Goal: Information Seeking & Learning: Check status

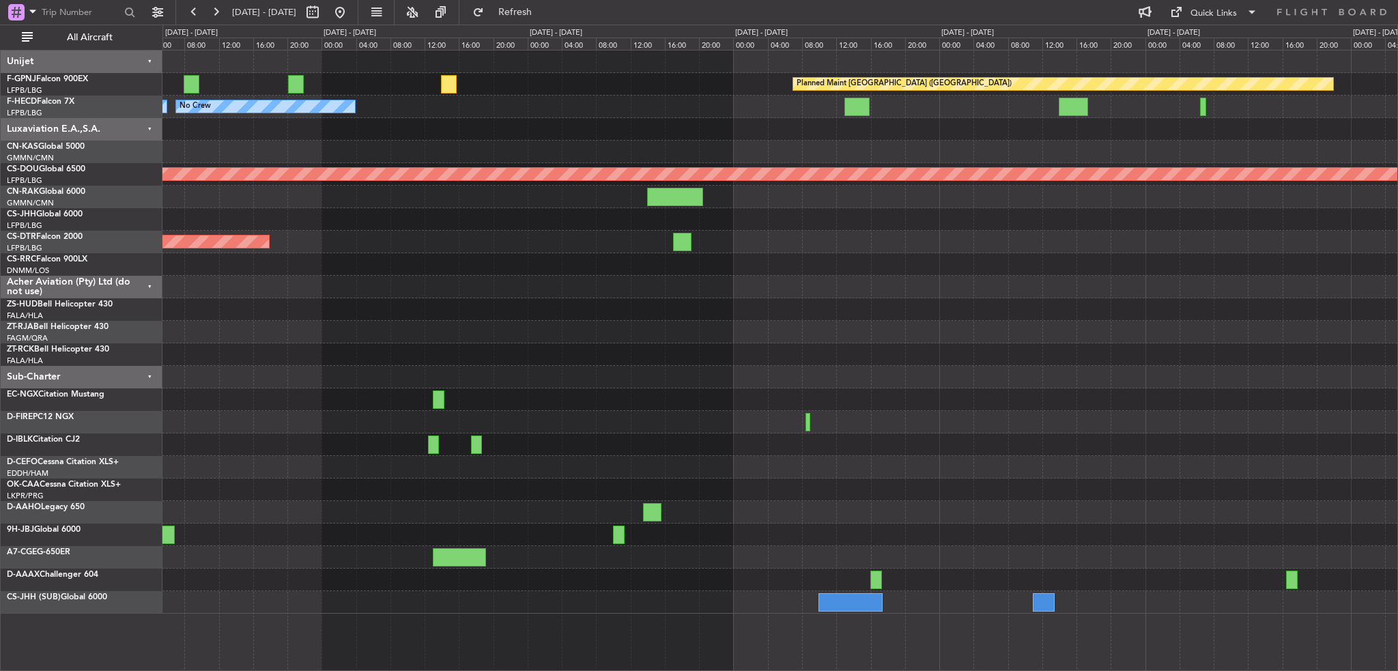
click at [315, 353] on div "Planned Maint [GEOGRAPHIC_DATA] ([GEOGRAPHIC_DATA]) No Crew Planned Maint [GEOG…" at bounding box center [780, 332] width 1235 height 563
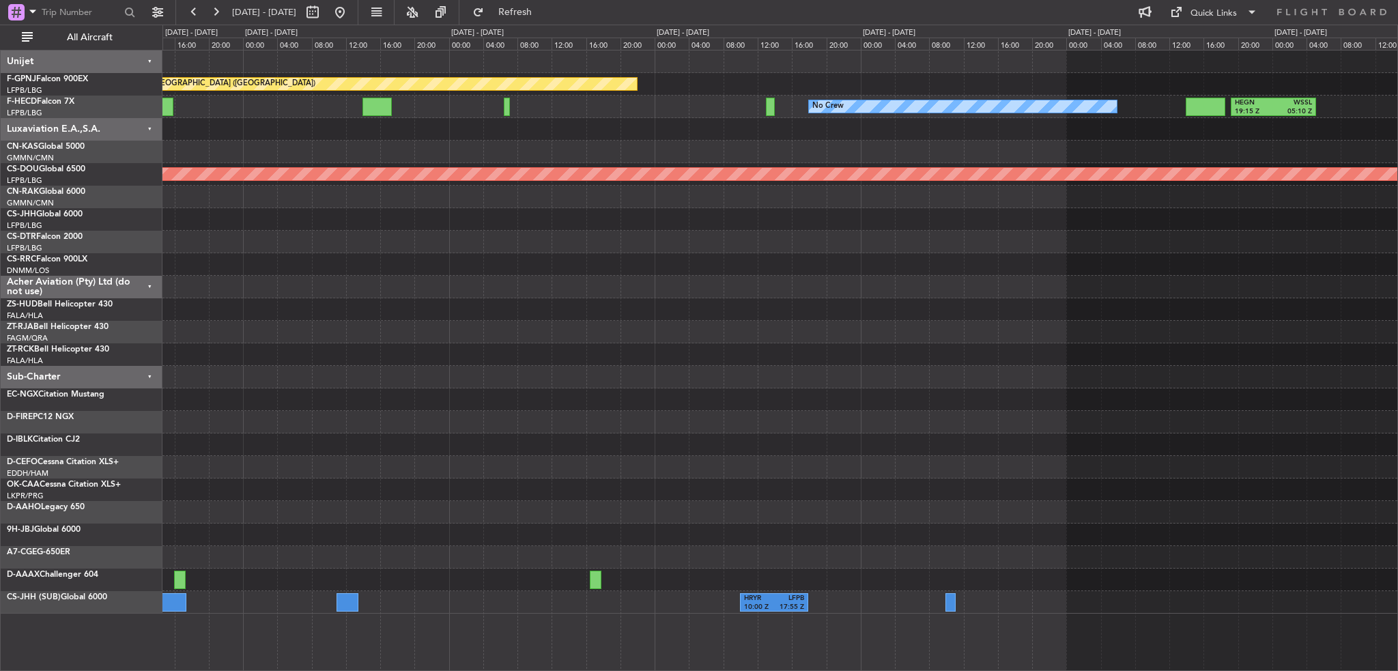
click at [305, 356] on div at bounding box center [780, 354] width 1235 height 23
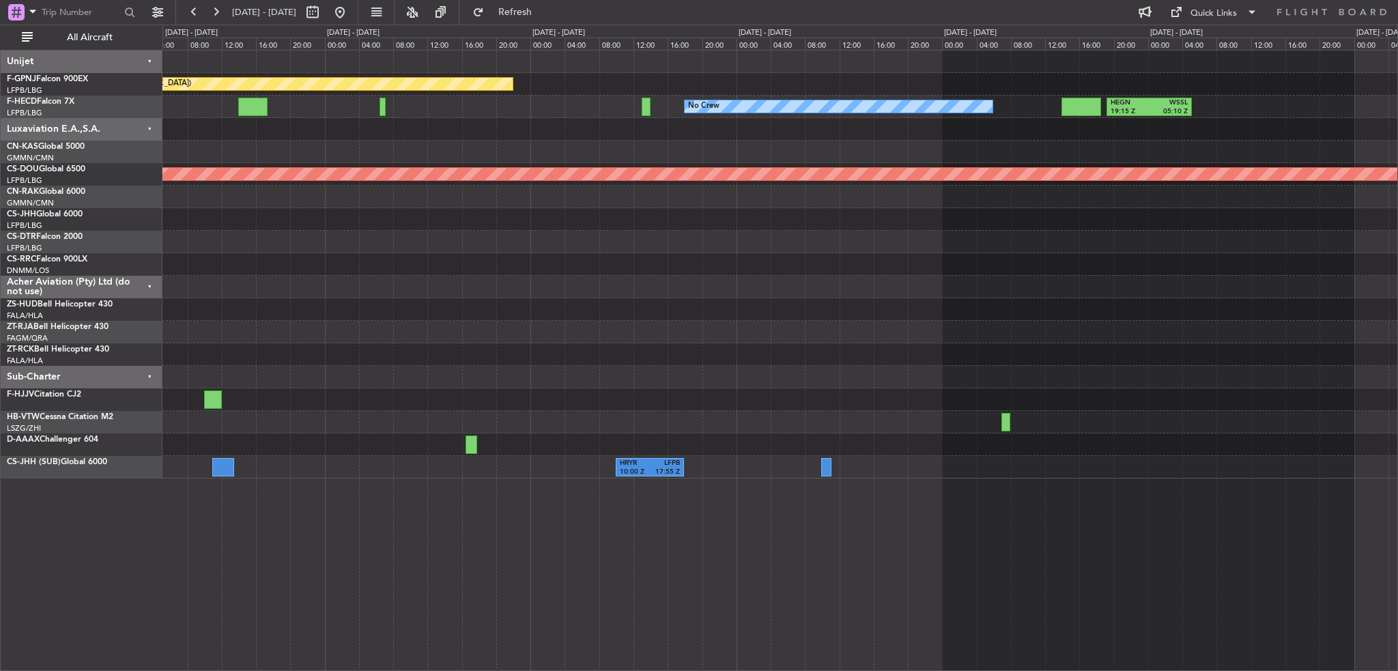
click at [422, 409] on div "Planned Maint [GEOGRAPHIC_DATA] ([GEOGRAPHIC_DATA]) No Crew HEGN 19:15 Z WSSL 0…" at bounding box center [780, 265] width 1235 height 428
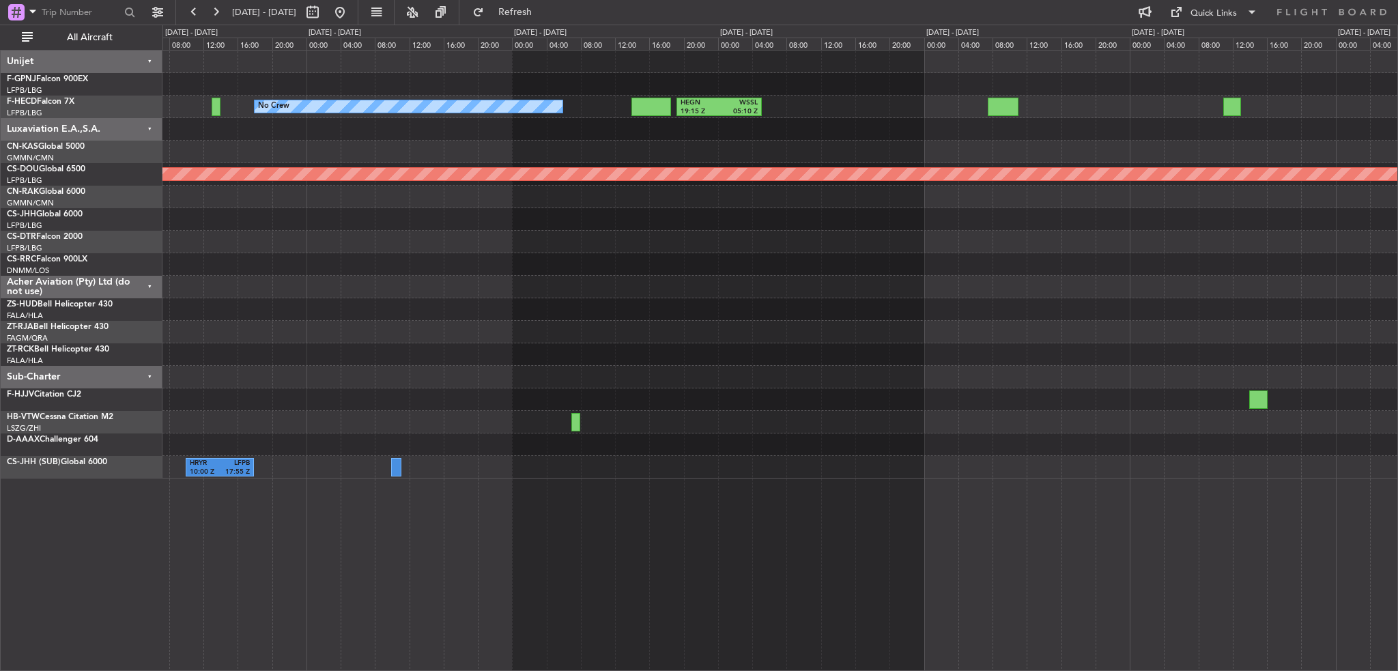
click at [743, 431] on div at bounding box center [780, 422] width 1235 height 23
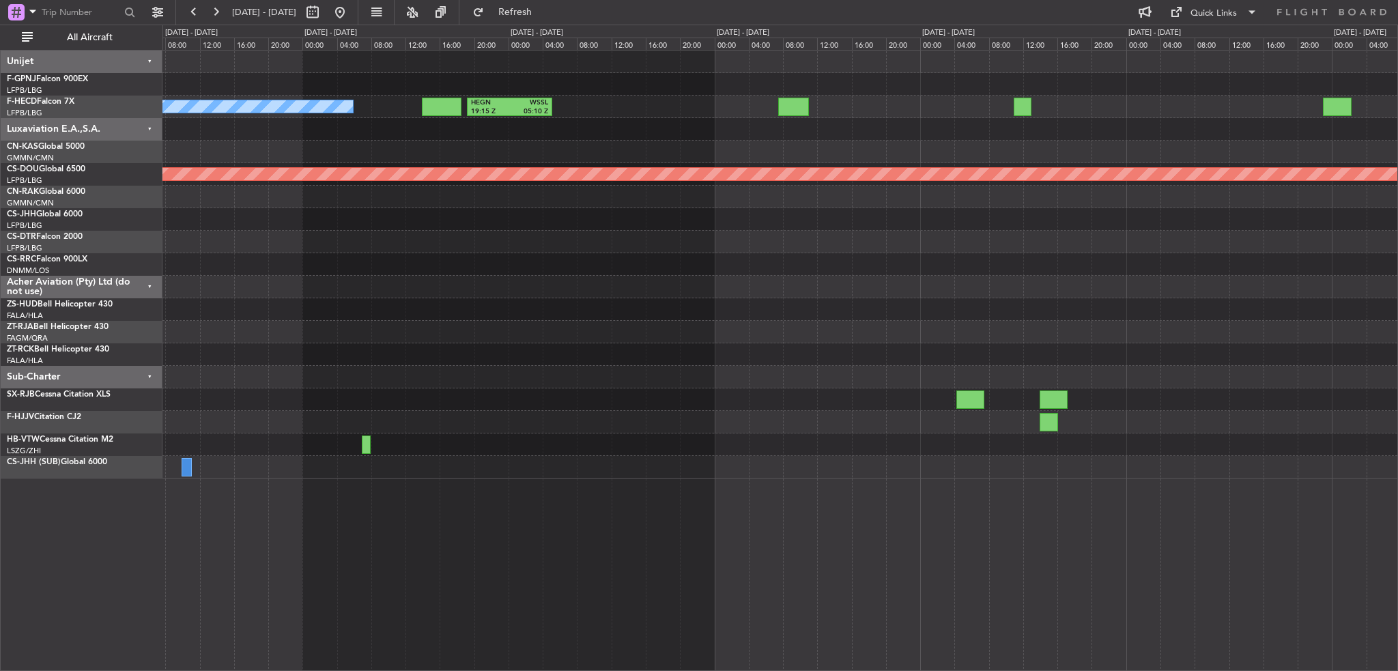
click at [966, 411] on div at bounding box center [780, 422] width 1235 height 23
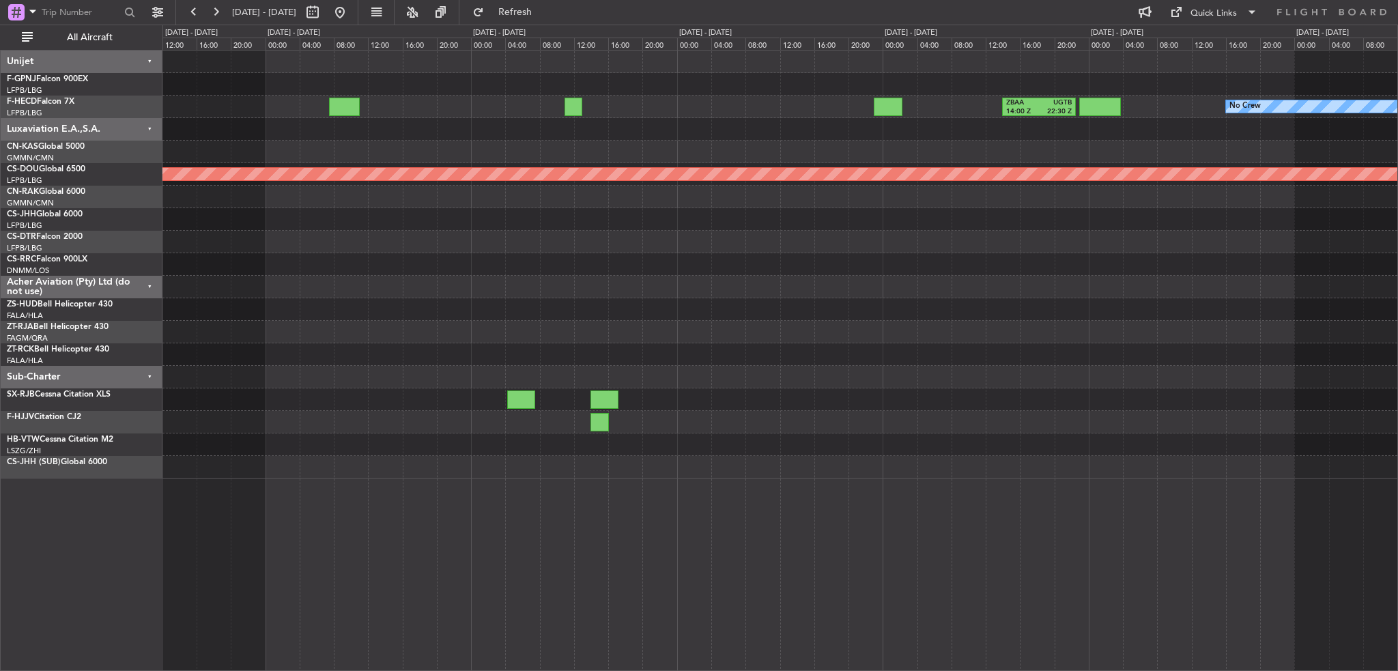
click at [279, 428] on div "ZBAA 14:00 Z UGTB 22:30 Z No Crew HEGN 19:15 Z WSSL 05:10 Z No Crew Planned Mai…" at bounding box center [780, 265] width 1235 height 428
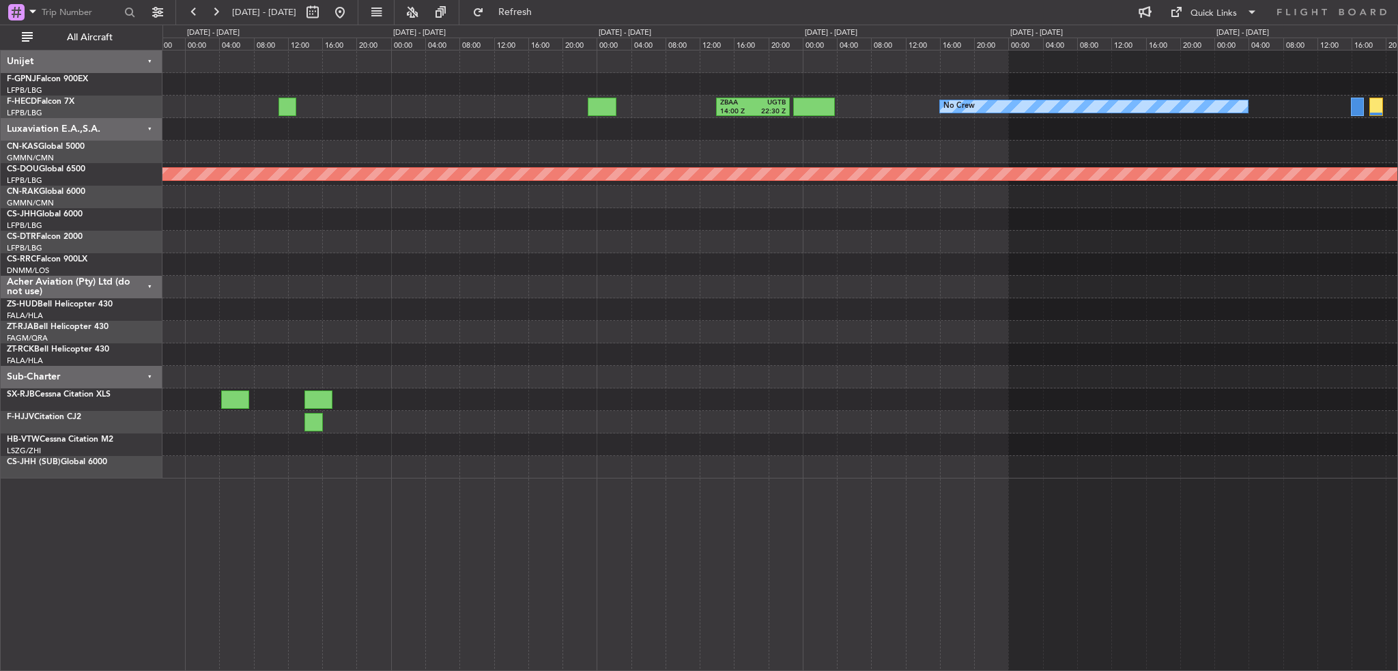
click at [310, 374] on div at bounding box center [780, 377] width 1235 height 23
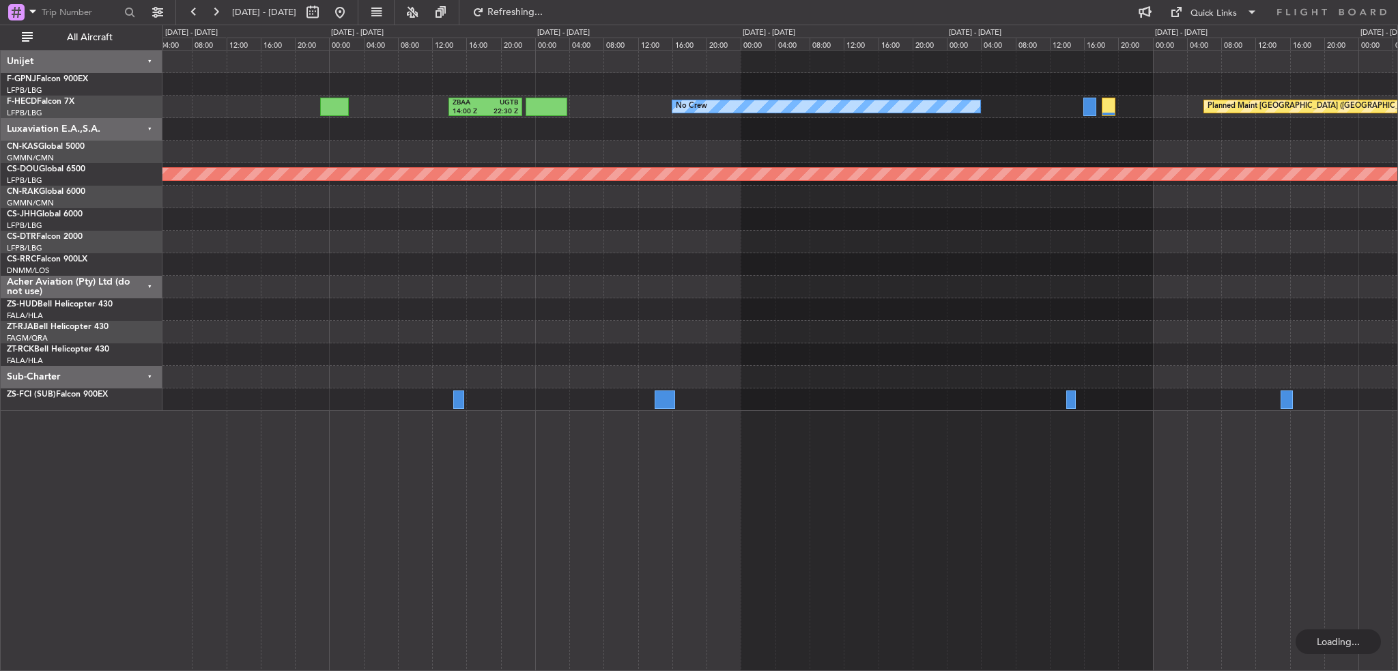
click at [691, 509] on div "No Crew Planned Maint [GEOGRAPHIC_DATA] ([GEOGRAPHIC_DATA]) ZBAA 14:00 Z UGTB 2…" at bounding box center [781, 360] width 1236 height 621
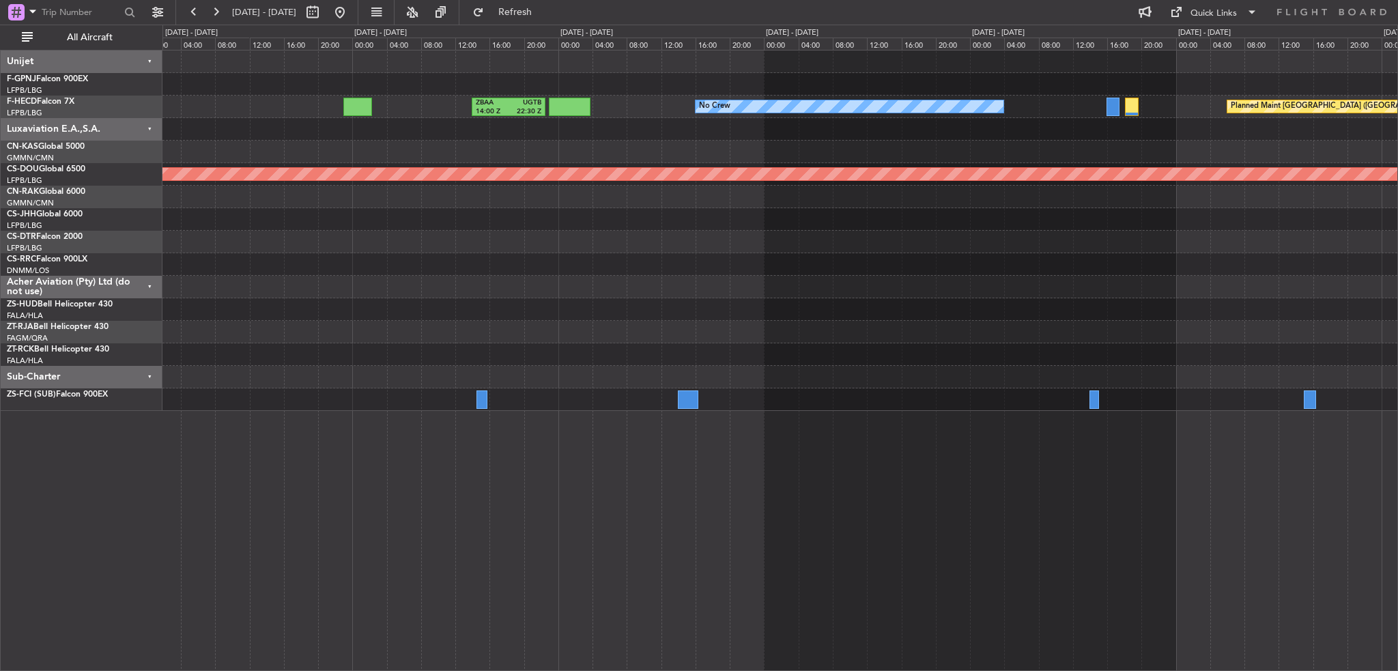
click at [480, 455] on div "No Crew Planned Maint [GEOGRAPHIC_DATA] ([GEOGRAPHIC_DATA]) ZBAA 14:00 Z UGTB 2…" at bounding box center [781, 360] width 1236 height 621
click at [634, 485] on div "No Crew Planned Maint [GEOGRAPHIC_DATA] ([GEOGRAPHIC_DATA]) ZBAA 14:00 Z UGTB 2…" at bounding box center [781, 360] width 1236 height 621
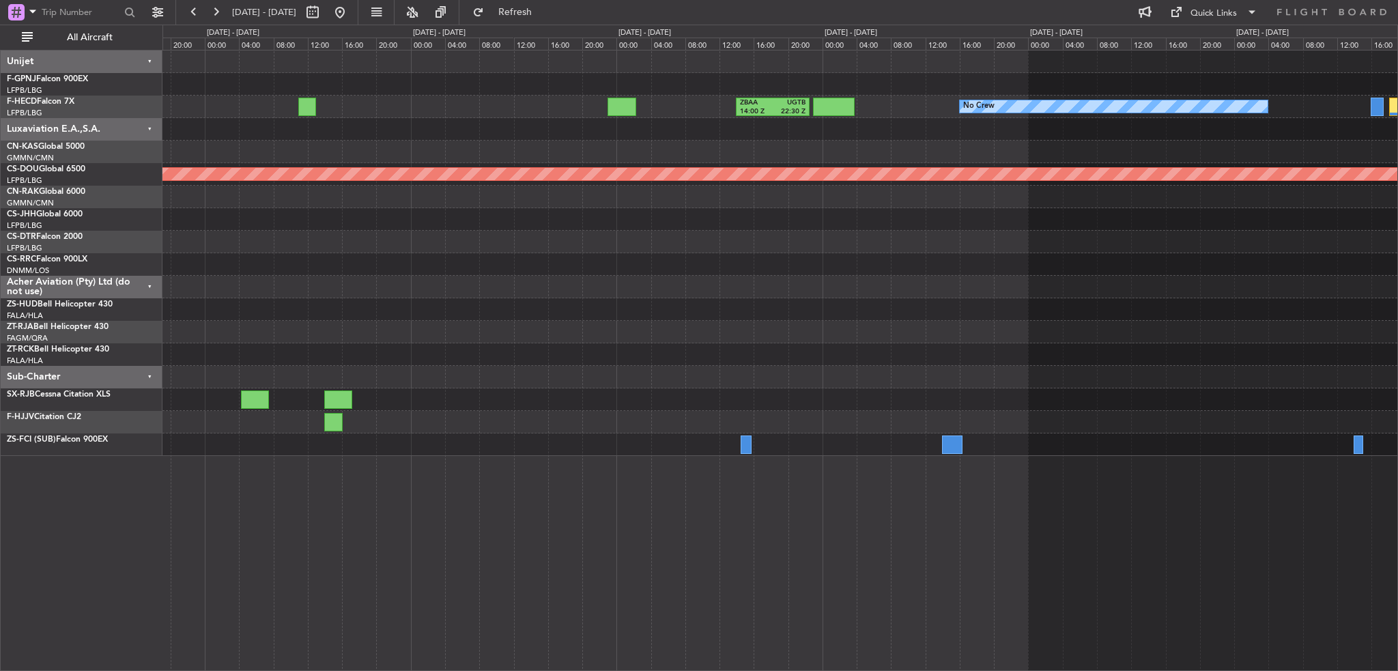
click at [1051, 565] on div "No Crew ZBAA 14:00 Z UGTB 22:30 Z Planned Maint [GEOGRAPHIC_DATA] ([GEOGRAPHIC_…" at bounding box center [781, 360] width 1236 height 621
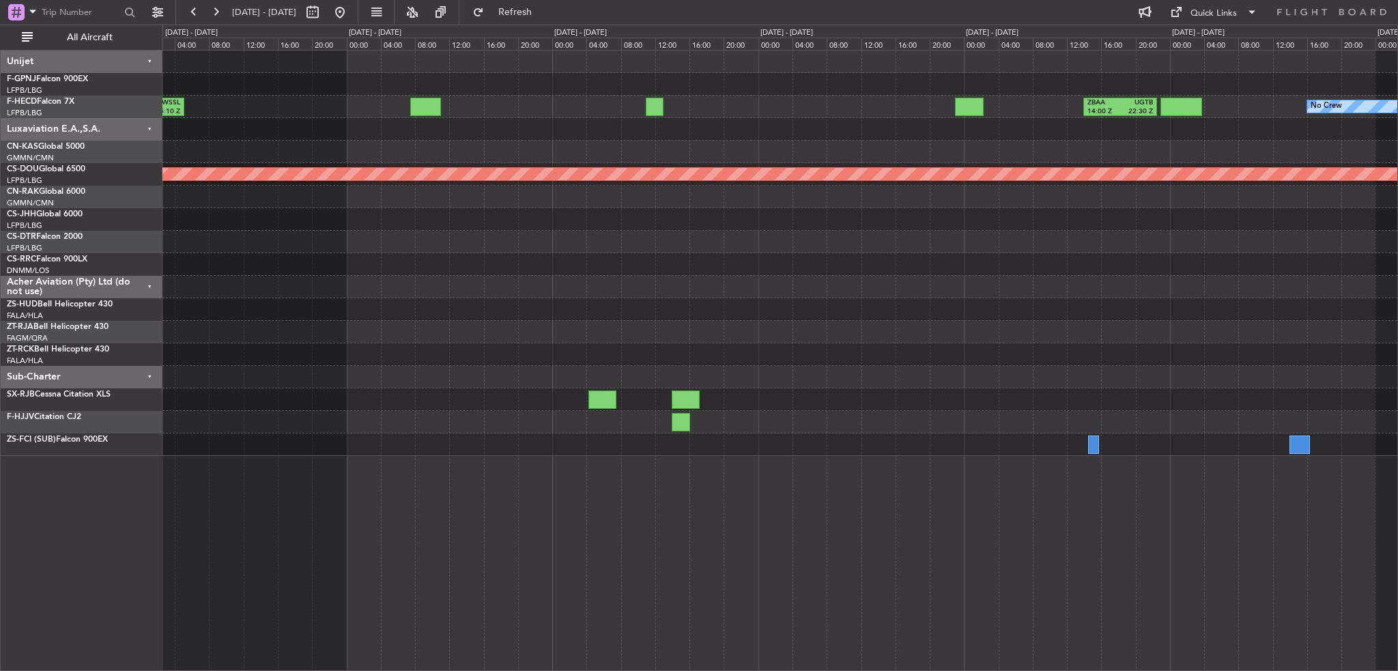
click at [1032, 543] on div "No Crew ZBAA 14:00 Z UGTB 22:30 Z HEGN 19:15 Z WSSL 05:10 Z No Crew Planned Mai…" at bounding box center [781, 360] width 1236 height 621
